Goal: Transaction & Acquisition: Download file/media

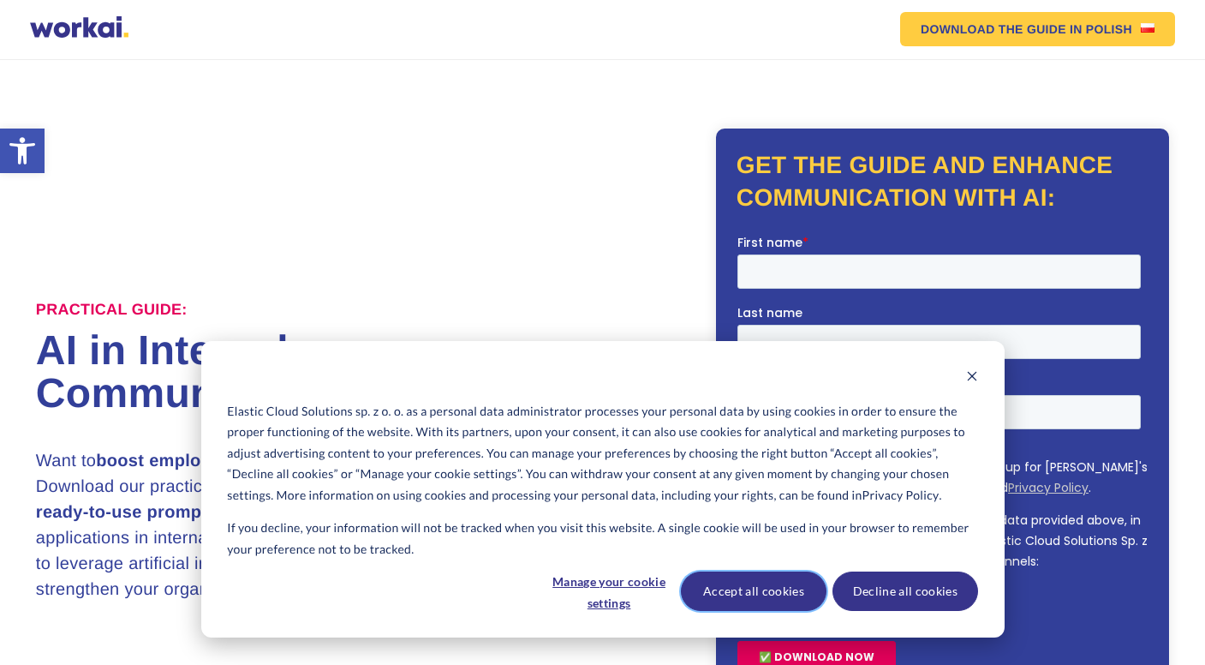
click at [760, 597] on button "Accept all cookies" at bounding box center [754, 590] width 146 height 39
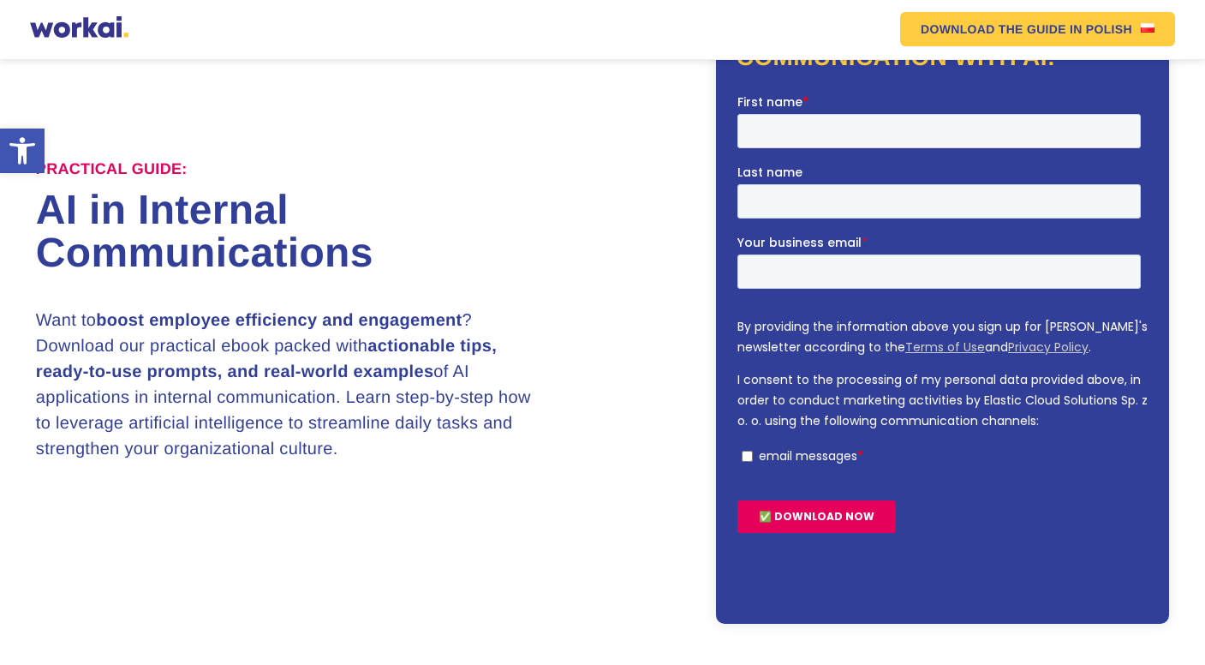
scroll to position [140, 0]
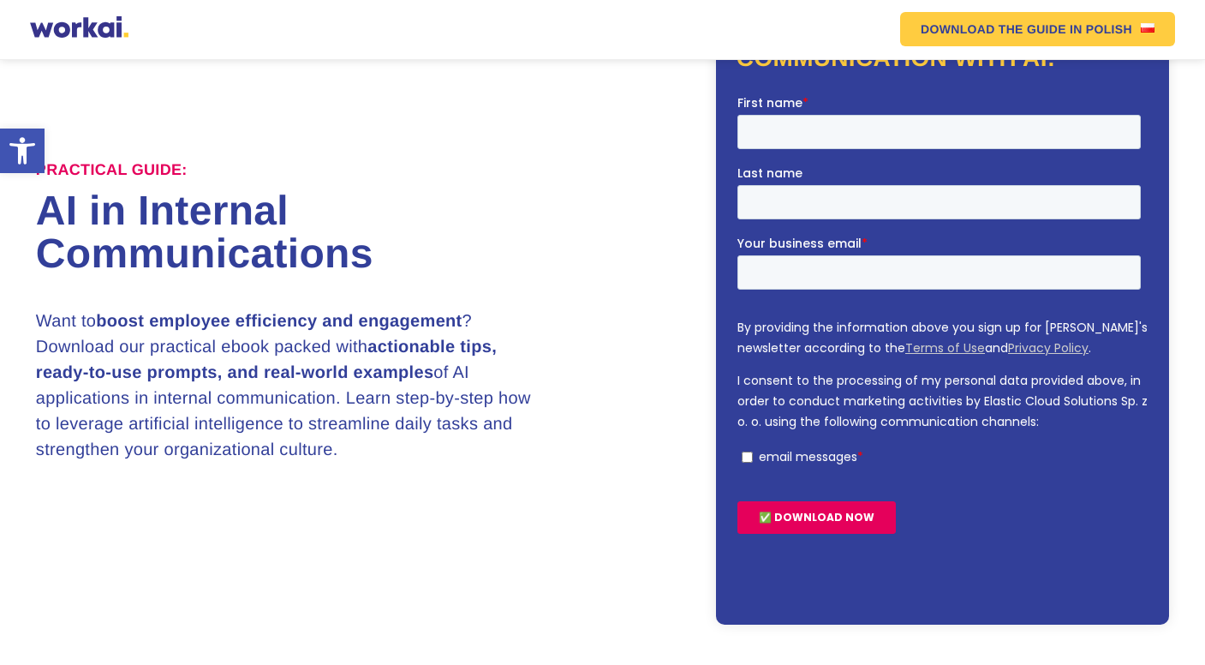
click at [748, 450] on input "email messages *" at bounding box center [746, 455] width 11 height 11
click at [750, 450] on input "email messages *" at bounding box center [746, 455] width 11 height 11
checkbox input "false"
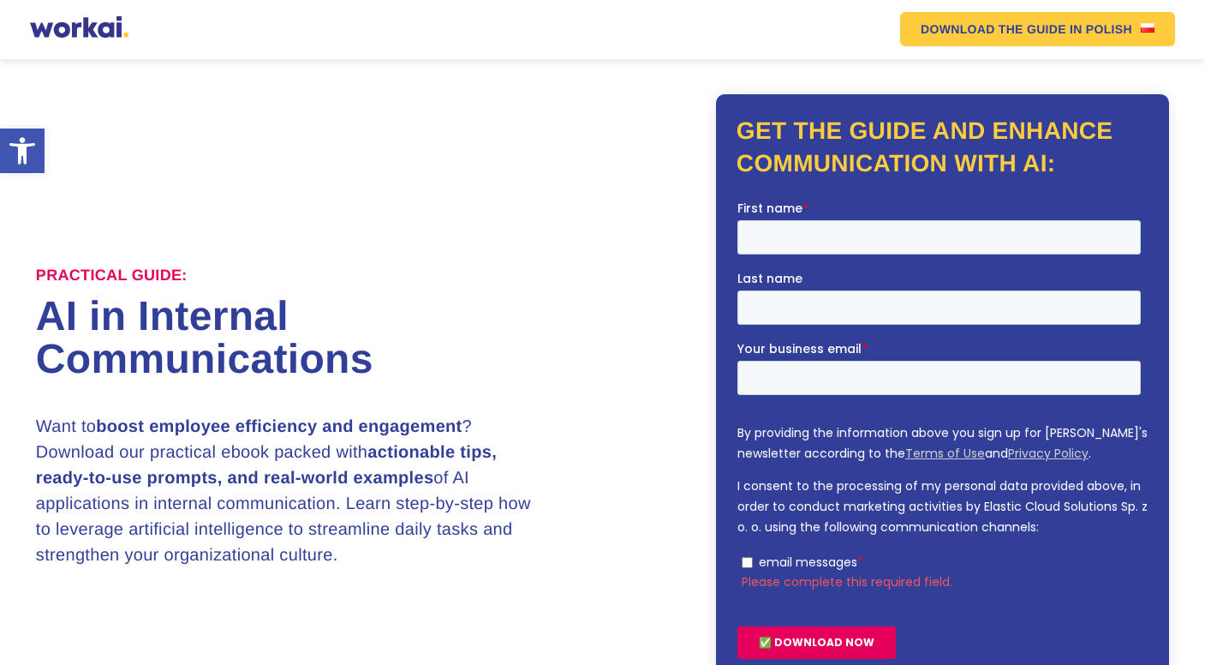
scroll to position [20, 0]
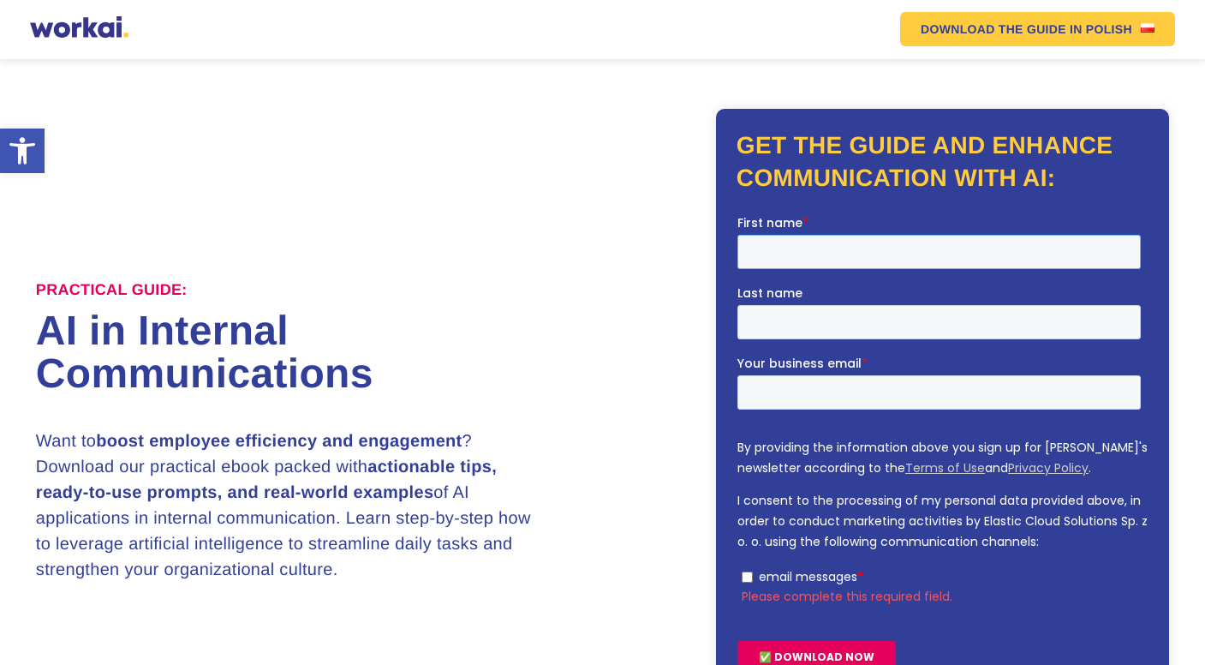
click at [815, 260] on input "First name *" at bounding box center [937, 251] width 403 height 34
type input "Dante"
click at [998, 304] on input "Last name" at bounding box center [937, 321] width 403 height 34
type input "Dinawanao"
click at [892, 374] on input "Your business email *" at bounding box center [937, 391] width 403 height 34
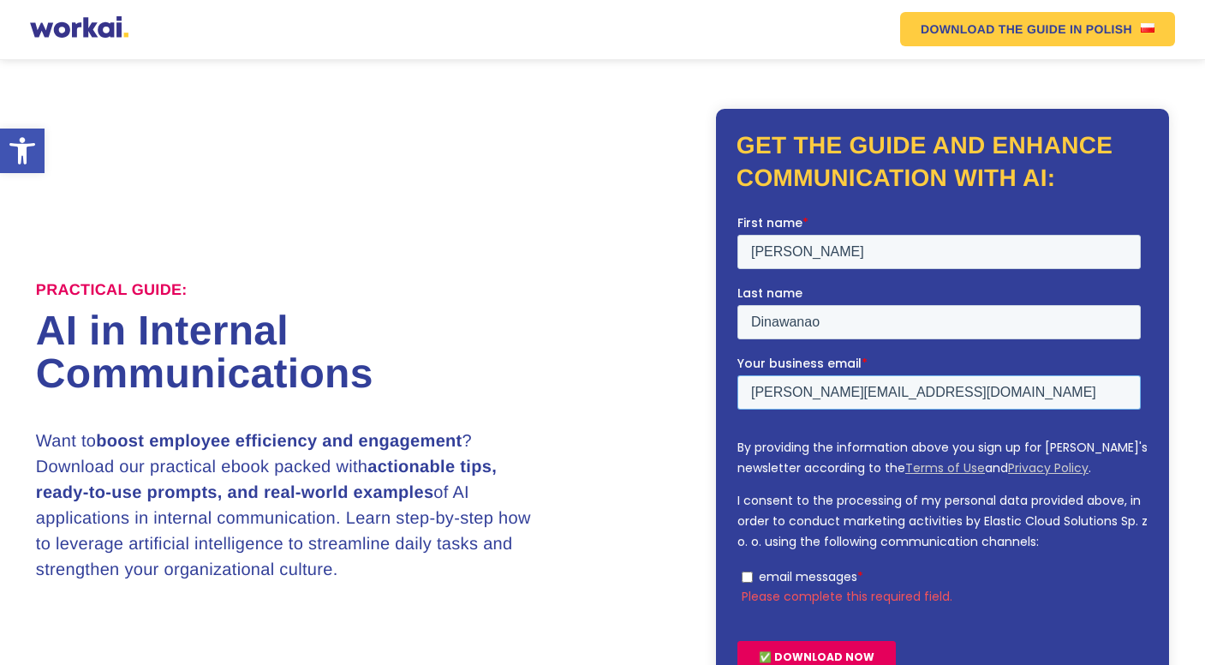
type input "dante.dinawanao@g.msuiit.edu.ph"
click at [824, 640] on input "✅ DOWNLOAD NOW" at bounding box center [815, 656] width 158 height 33
click at [750, 570] on input "email messages *" at bounding box center [746, 575] width 11 height 11
checkbox input "true"
click at [815, 620] on input "✅ DOWNLOAD NOW" at bounding box center [815, 636] width 158 height 33
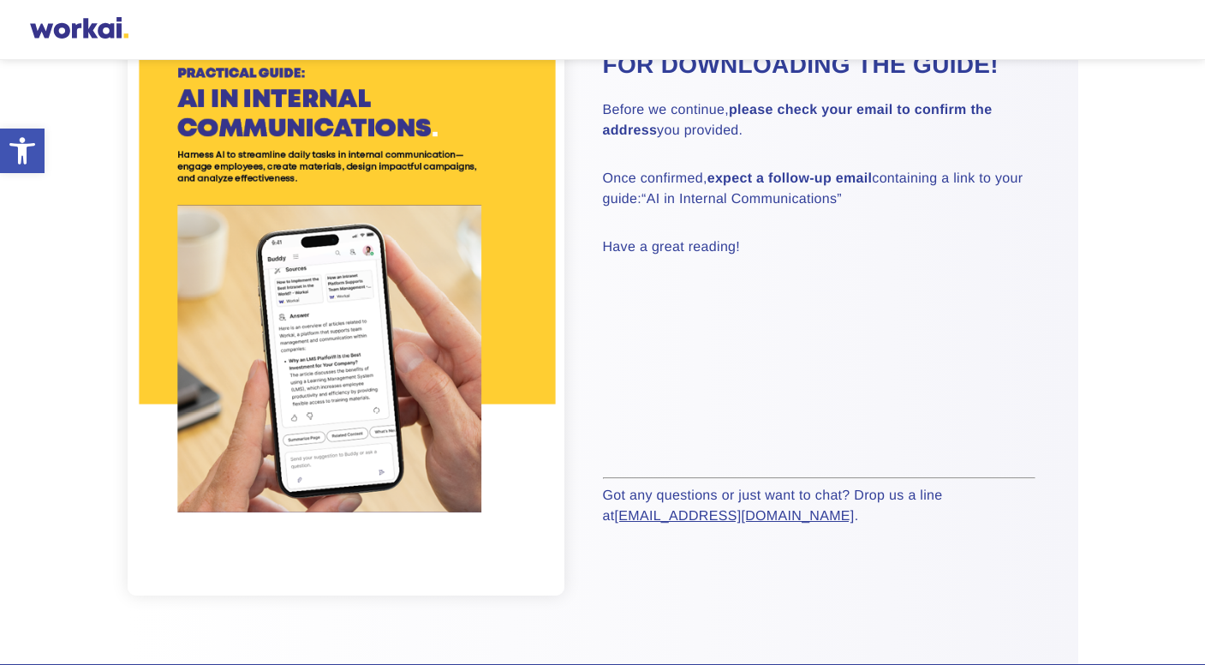
scroll to position [66, 0]
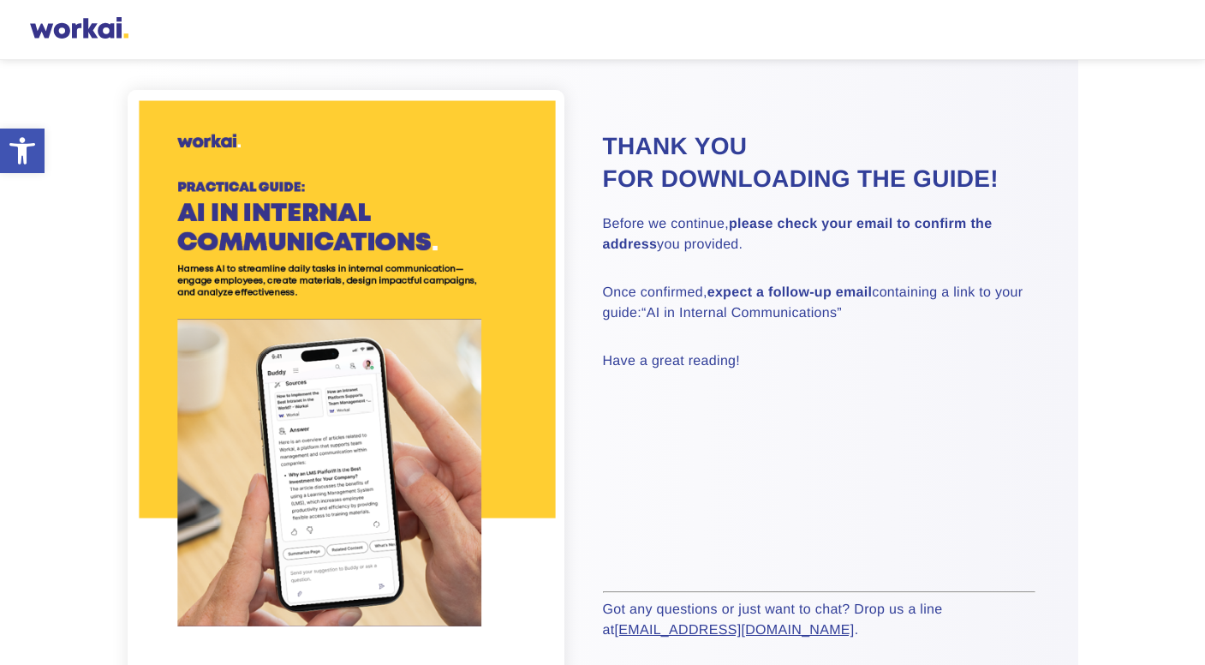
click at [413, 337] on img at bounding box center [347, 399] width 438 height 619
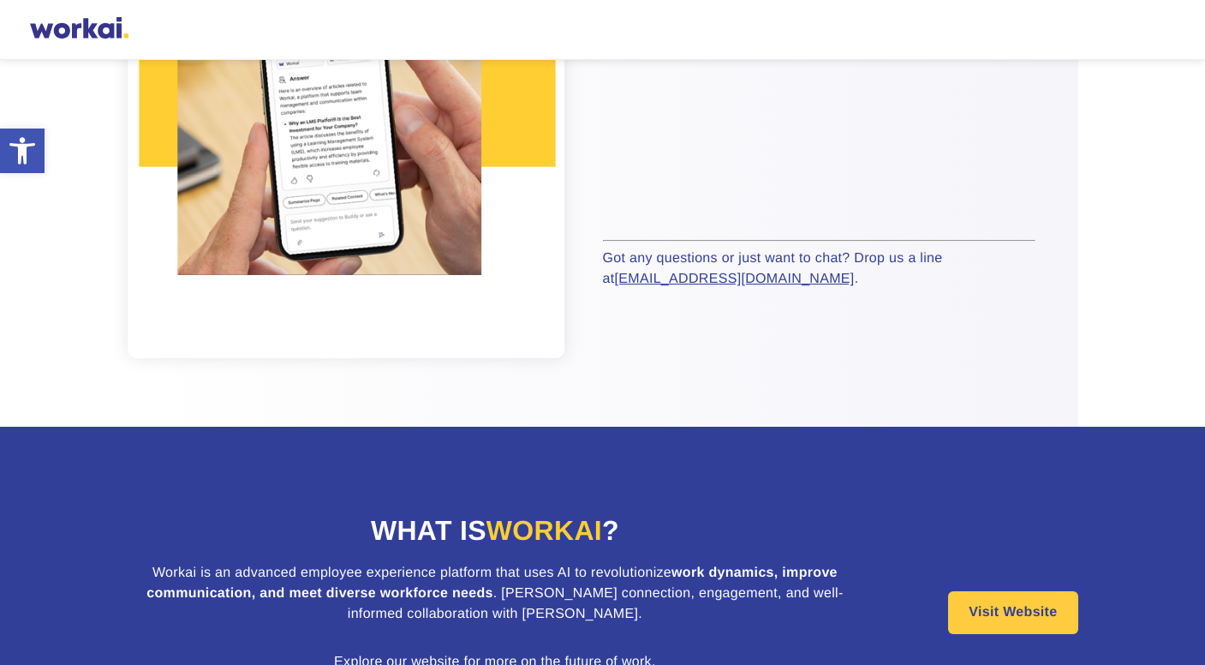
scroll to position [0, 0]
